Goal: Information Seeking & Learning: Learn about a topic

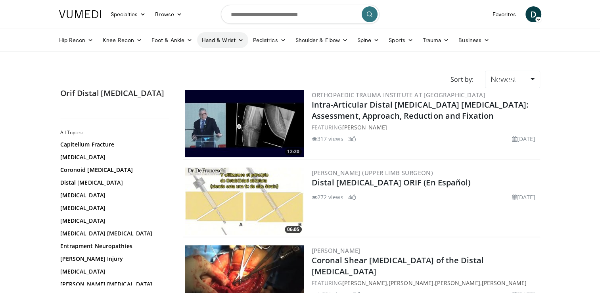
click at [233, 38] on link "Hand & Wrist" at bounding box center [222, 40] width 51 height 16
click at [211, 75] on link "Wrist" at bounding box center [244, 71] width 94 height 13
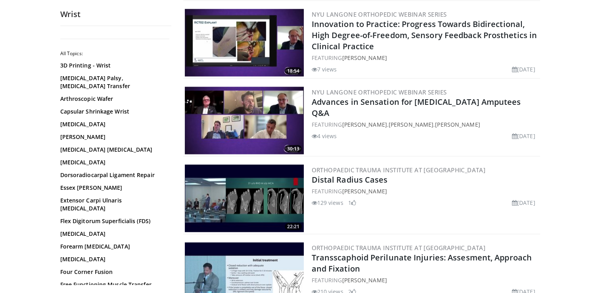
scroll to position [1650, 0]
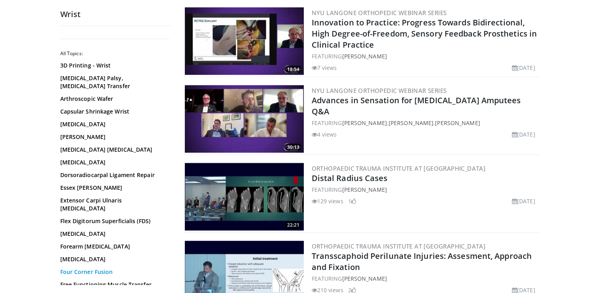
click at [87, 268] on link "Four Corner Fusion" at bounding box center [113, 272] width 107 height 8
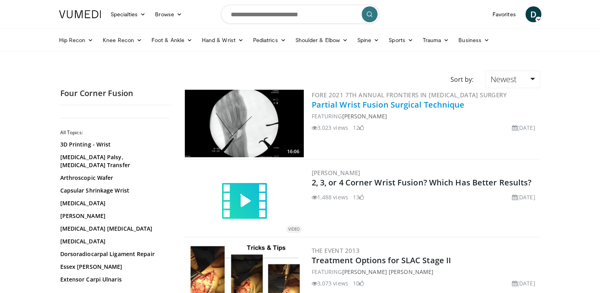
click at [372, 106] on link "Partial Wrist Fusion Surgical Technique" at bounding box center [388, 104] width 153 height 11
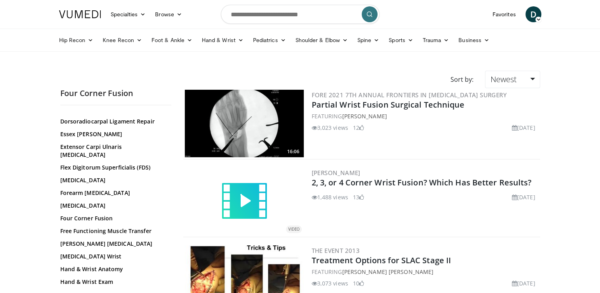
scroll to position [182, 0]
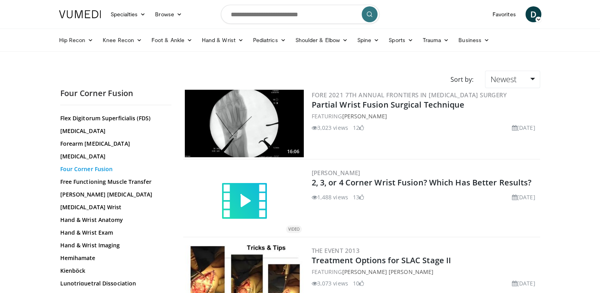
click at [97, 165] on link "Four Corner Fusion" at bounding box center [113, 169] width 107 height 8
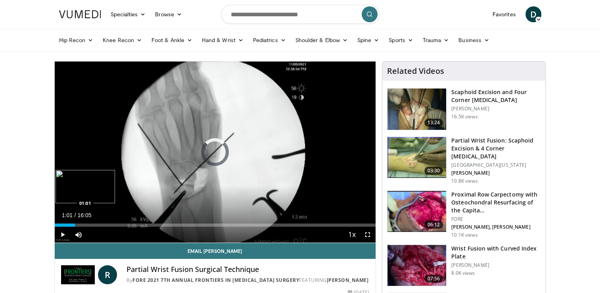
click at [75, 224] on div "Loaded : 5.13% 01:01 01:01" at bounding box center [215, 224] width 321 height 3
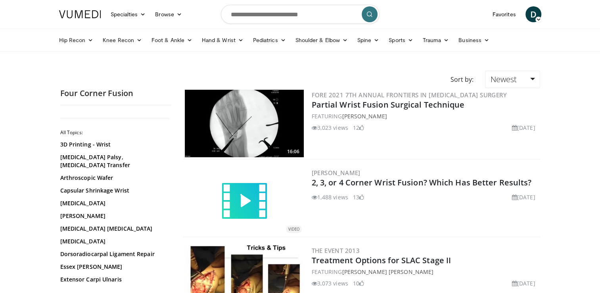
click at [274, 111] on img at bounding box center [244, 123] width 119 height 67
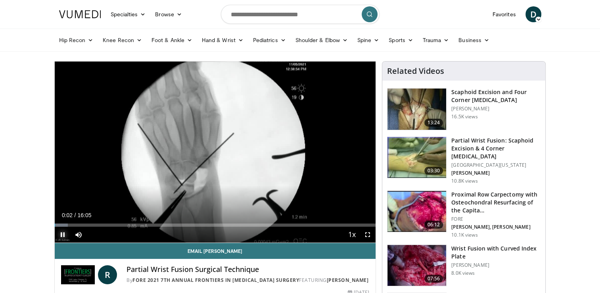
click at [63, 233] on span "Video Player" at bounding box center [63, 234] width 16 height 16
